Goal: Contribute content

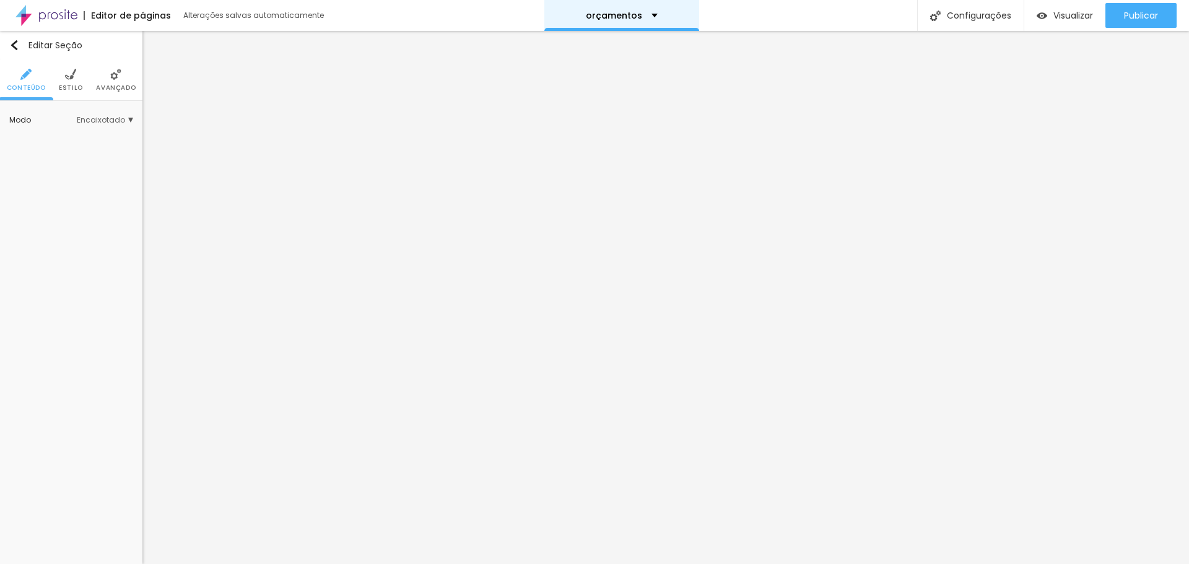
click at [620, 22] on div "orçamentos" at bounding box center [621, 15] width 155 height 31
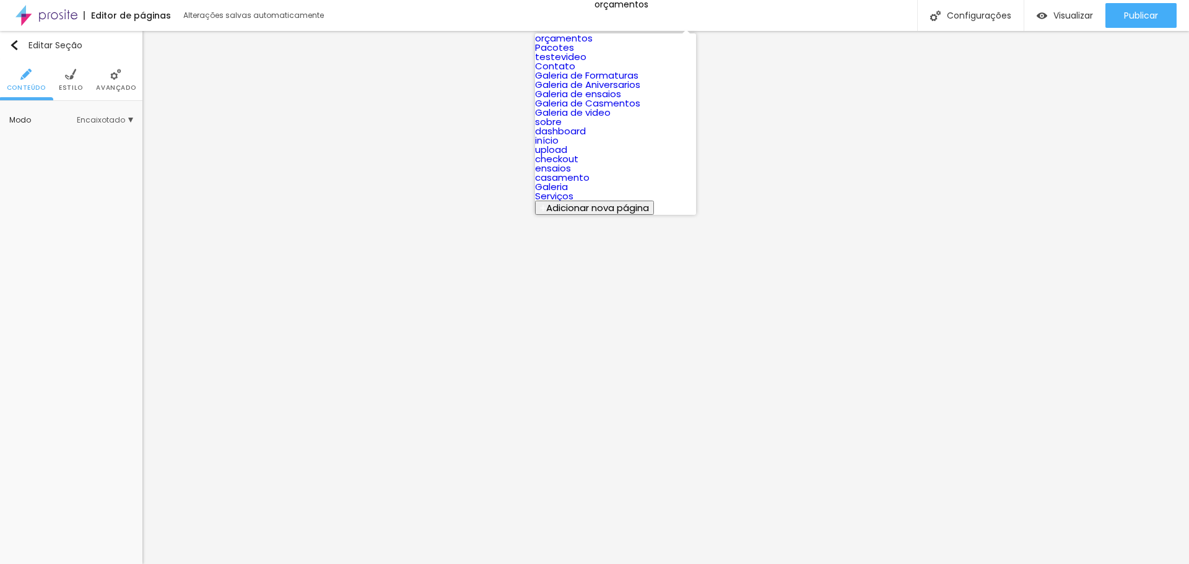
click at [109, 173] on div "Editar Seção Conteúdo Estilo Avançado Modo Encaixotado Encaixotado Completo" at bounding box center [71, 297] width 142 height 533
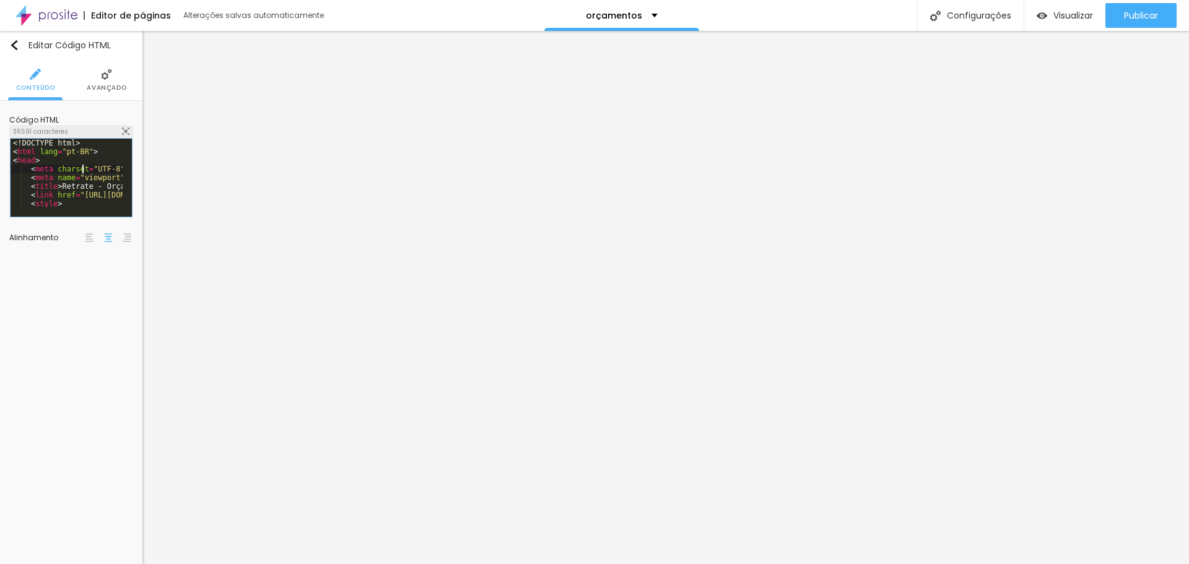
click at [82, 171] on div "<! DOCTYPE html > < html lang = "pt-BR" > < head > < meta charset = "UTF-8" > <…" at bounding box center [416, 186] width 810 height 95
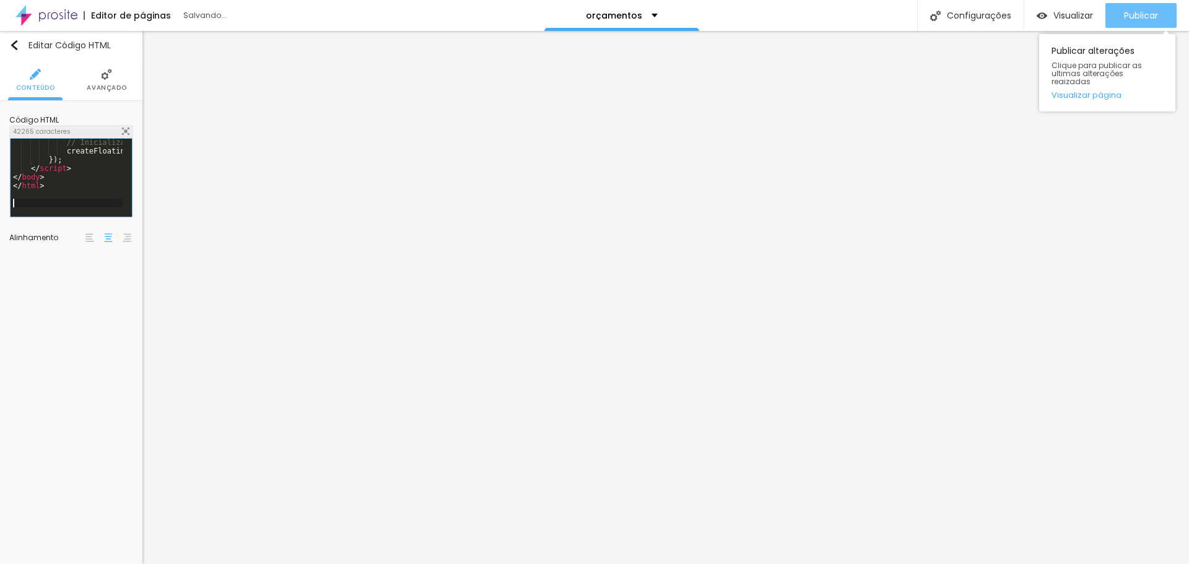
click at [1134, 22] on div "Publicar" at bounding box center [1141, 15] width 34 height 25
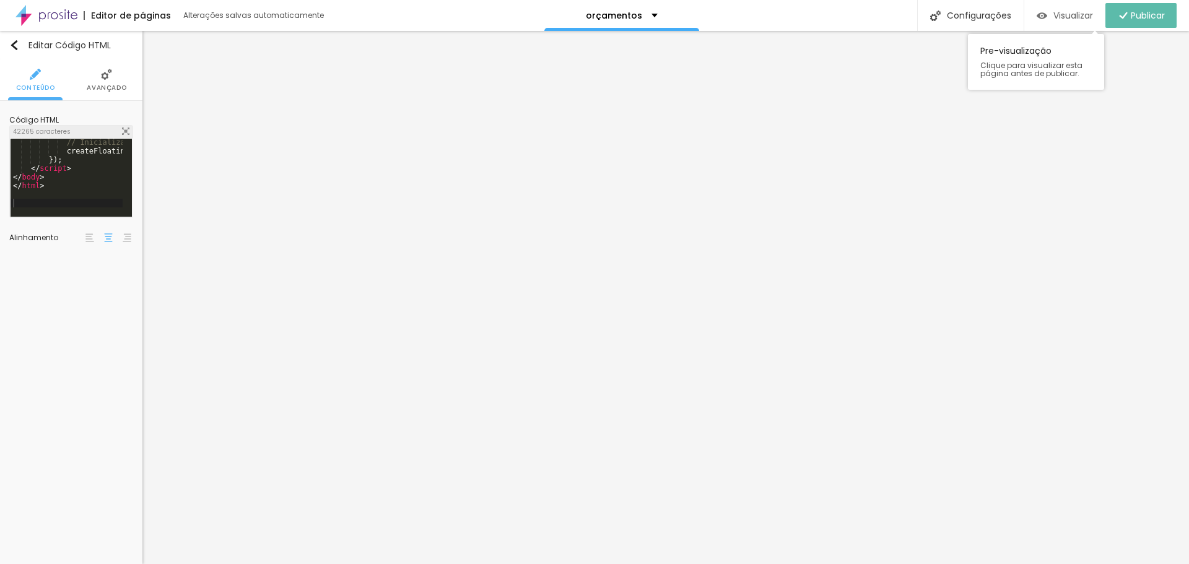
click at [1082, 15] on span "Visualizar" at bounding box center [1073, 16] width 40 height 10
click at [1066, 16] on span "Visualizar" at bounding box center [1073, 16] width 40 height 10
click at [84, 189] on div "// Inicializar elementos createFloatingElements ( ) ; }) ; </ script > </ body …" at bounding box center [416, 181] width 810 height 86
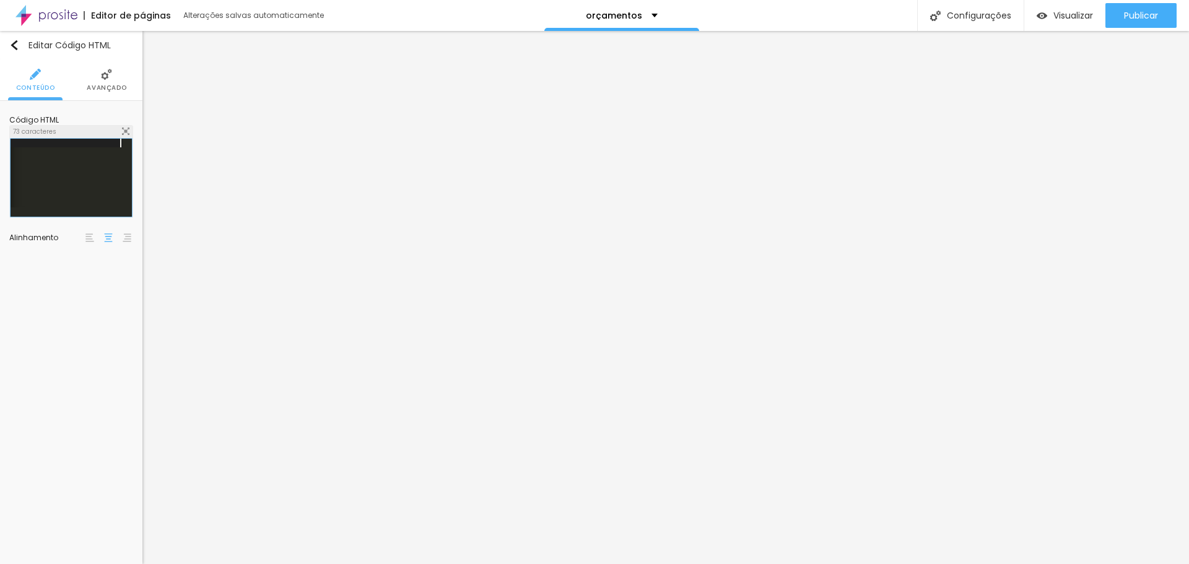
click at [1126, 22] on div "Publicar" at bounding box center [1141, 15] width 34 height 25
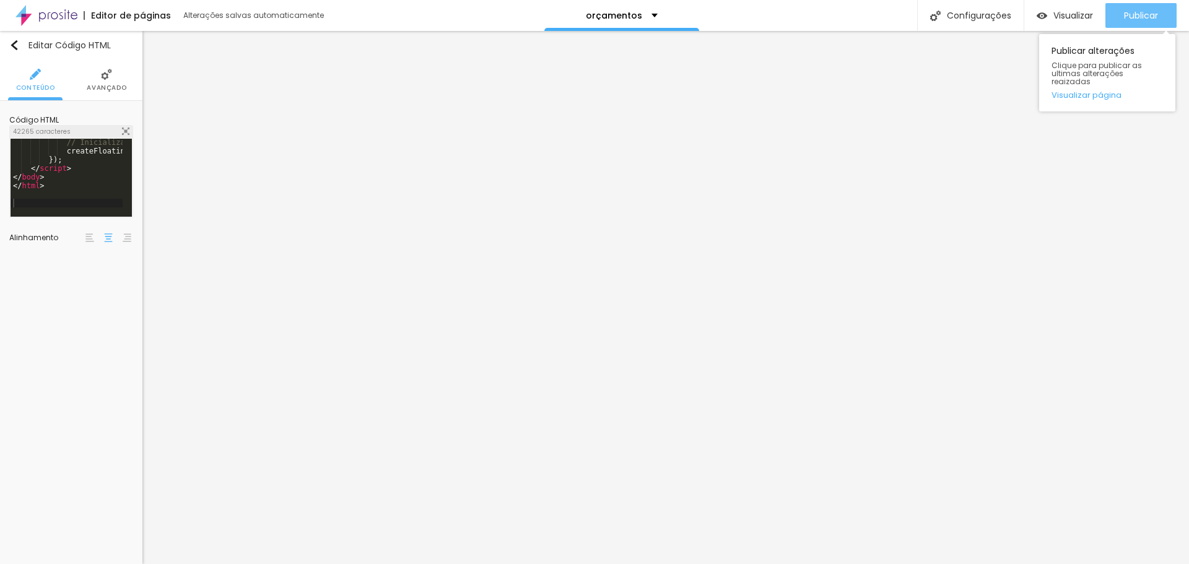
click at [1138, 15] on span "Publicar" at bounding box center [1141, 16] width 34 height 10
click at [1060, 12] on span "Visualizar" at bounding box center [1073, 16] width 40 height 10
click at [82, 175] on div "// Inicializar elementos createFloatingElements ( ) ; }) ; </ script > </ body …" at bounding box center [416, 181] width 810 height 86
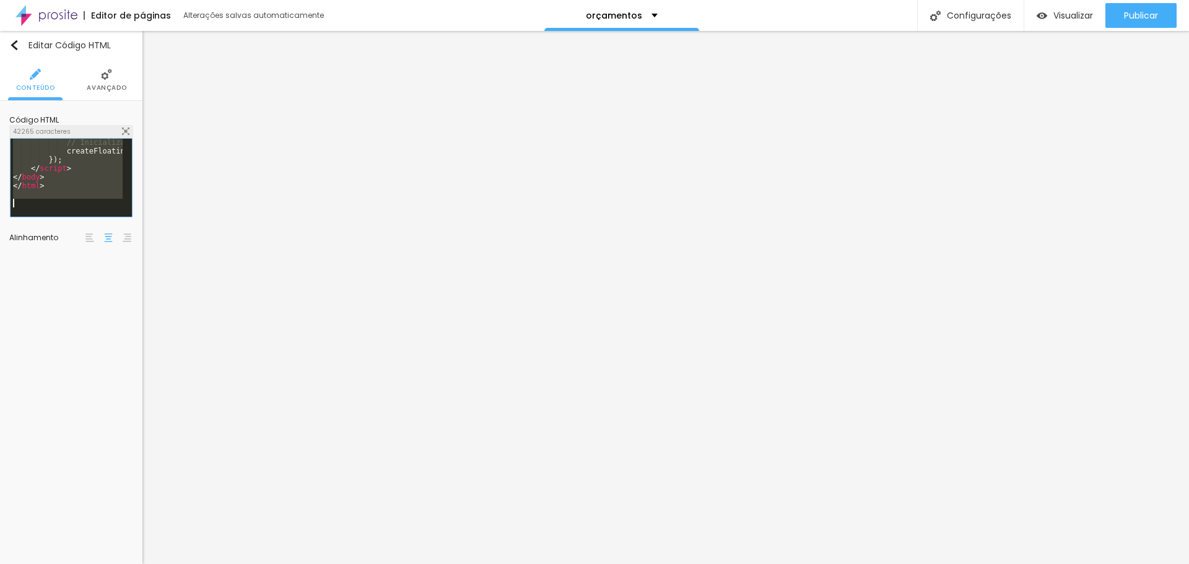
scroll to position [11164, 0]
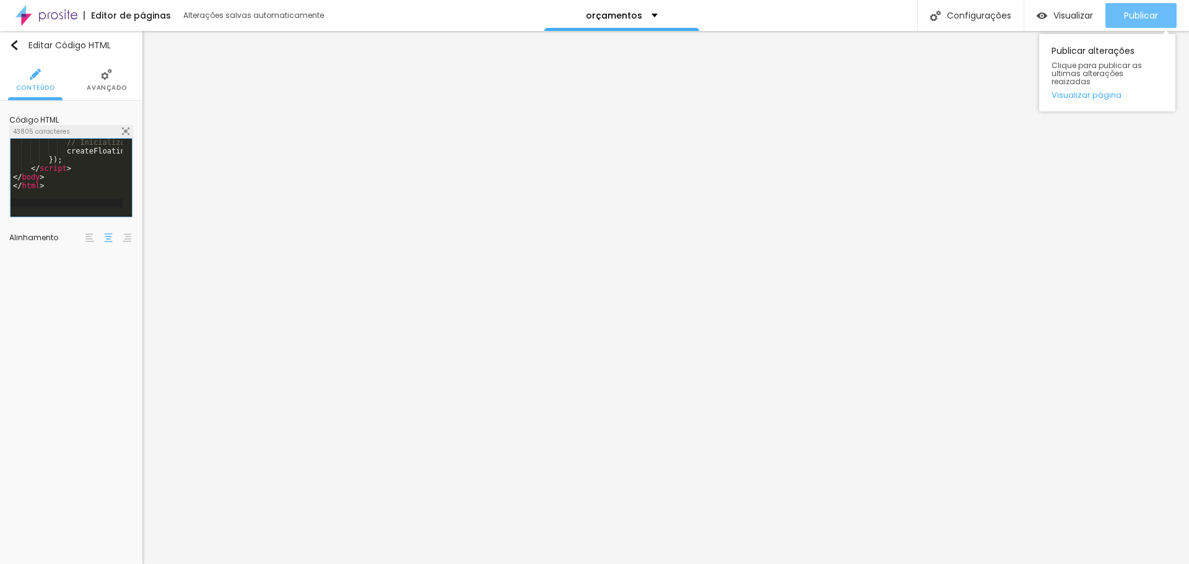
click at [1148, 25] on div "Publicar" at bounding box center [1141, 15] width 34 height 25
click at [1070, 15] on span "Visualizar" at bounding box center [1073, 16] width 40 height 10
click at [35, 201] on div "// Inicializar elementos createFloatingElements ( ) ; }) ; </ script > </ body …" at bounding box center [416, 181] width 810 height 86
click at [1116, 13] on button "Publicar" at bounding box center [1140, 15] width 71 height 25
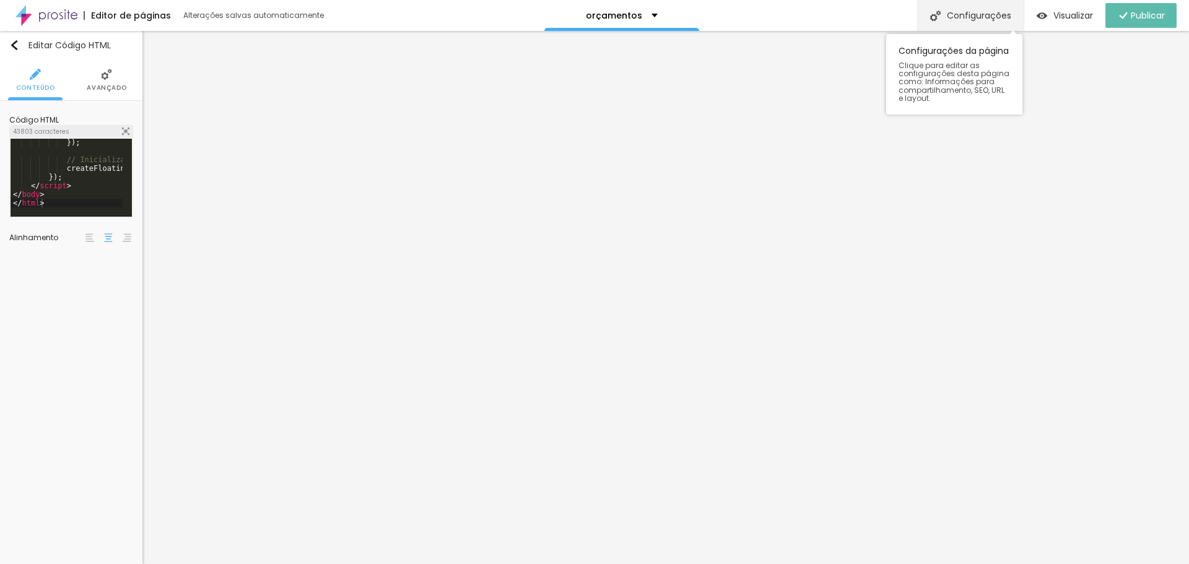
click at [997, 17] on div "Configurações" at bounding box center [970, 15] width 106 height 31
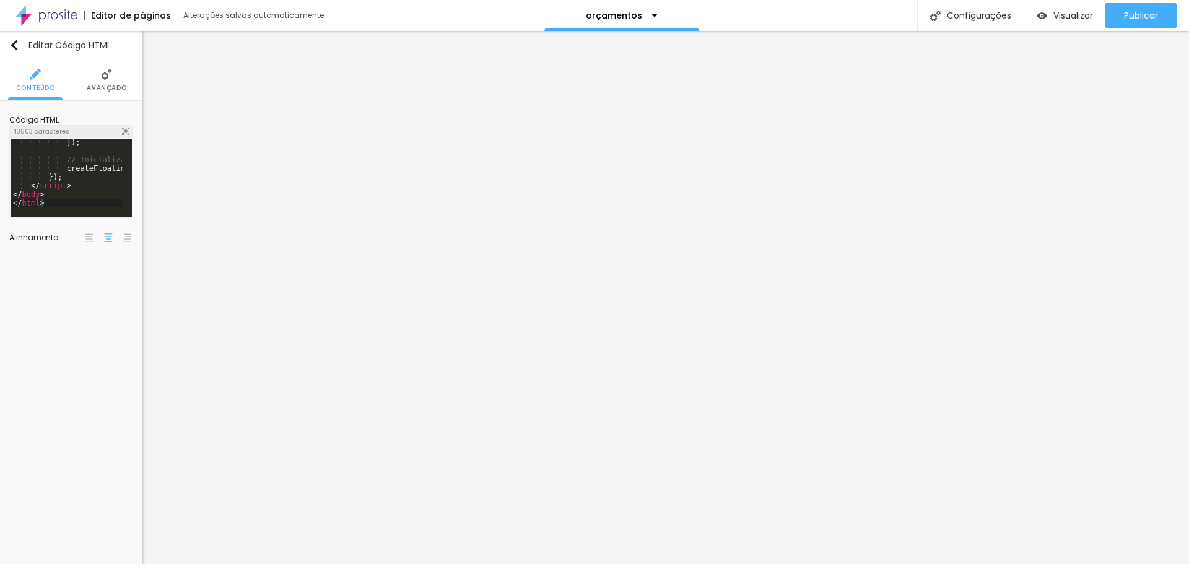
click at [1056, 14] on span "Visualizar" at bounding box center [1073, 16] width 40 height 10
